Goal: Task Accomplishment & Management: Manage account settings

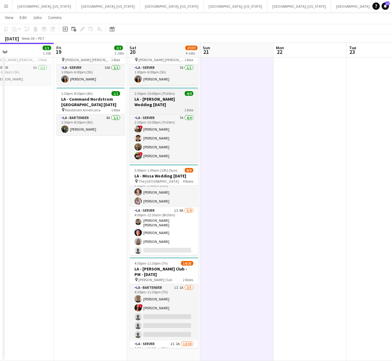
click at [159, 106] on h3 "LA - [PERSON_NAME] Wedding [DATE]" at bounding box center [164, 101] width 69 height 11
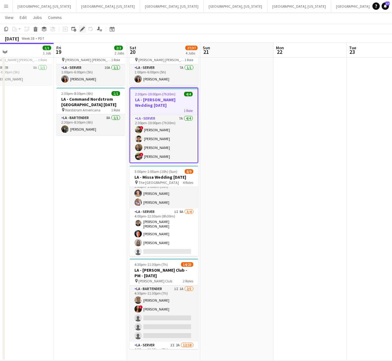
click at [79, 29] on div "Edit" at bounding box center [82, 28] width 7 height 7
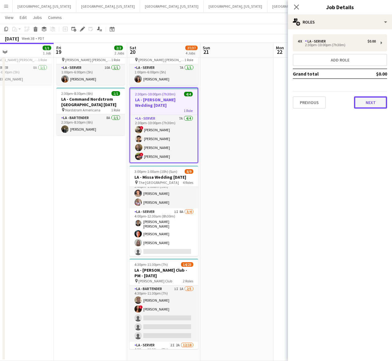
click at [368, 103] on button "Next" at bounding box center [370, 102] width 33 height 12
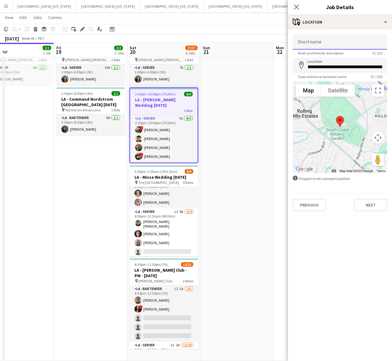
click at [329, 39] on input "Shortname" at bounding box center [340, 41] width 94 height 15
type input "**********"
click at [371, 200] on button "Next" at bounding box center [370, 205] width 33 height 12
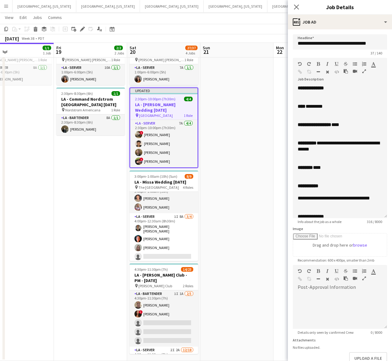
drag, startPoint x: 382, startPoint y: 119, endPoint x: 382, endPoint y: 244, distance: 125.5
click at [382, 246] on form "**********" at bounding box center [340, 214] width 104 height 360
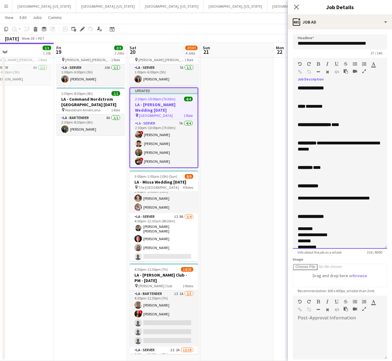
click at [303, 94] on div at bounding box center [340, 94] width 85 height 6
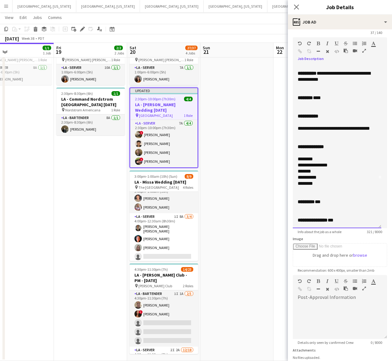
scroll to position [38, 0]
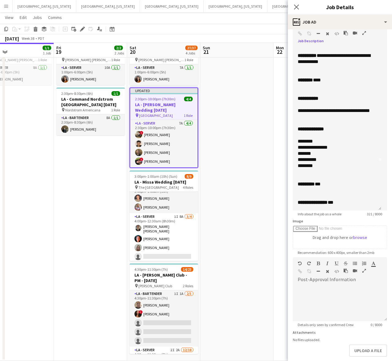
click at [224, 22] on app-page-menu "View Day view expanded Day view collapsed Month view Date picker Jump to [DATE]…" at bounding box center [196, 18] width 392 height 12
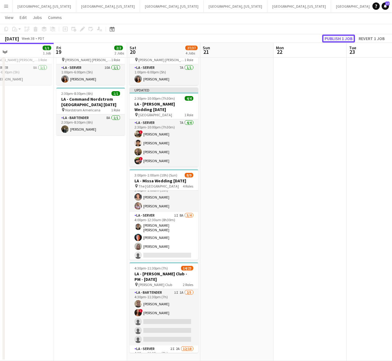
click at [327, 38] on button "Publish 1 job" at bounding box center [338, 39] width 33 height 8
